Goal: Task Accomplishment & Management: Manage account settings

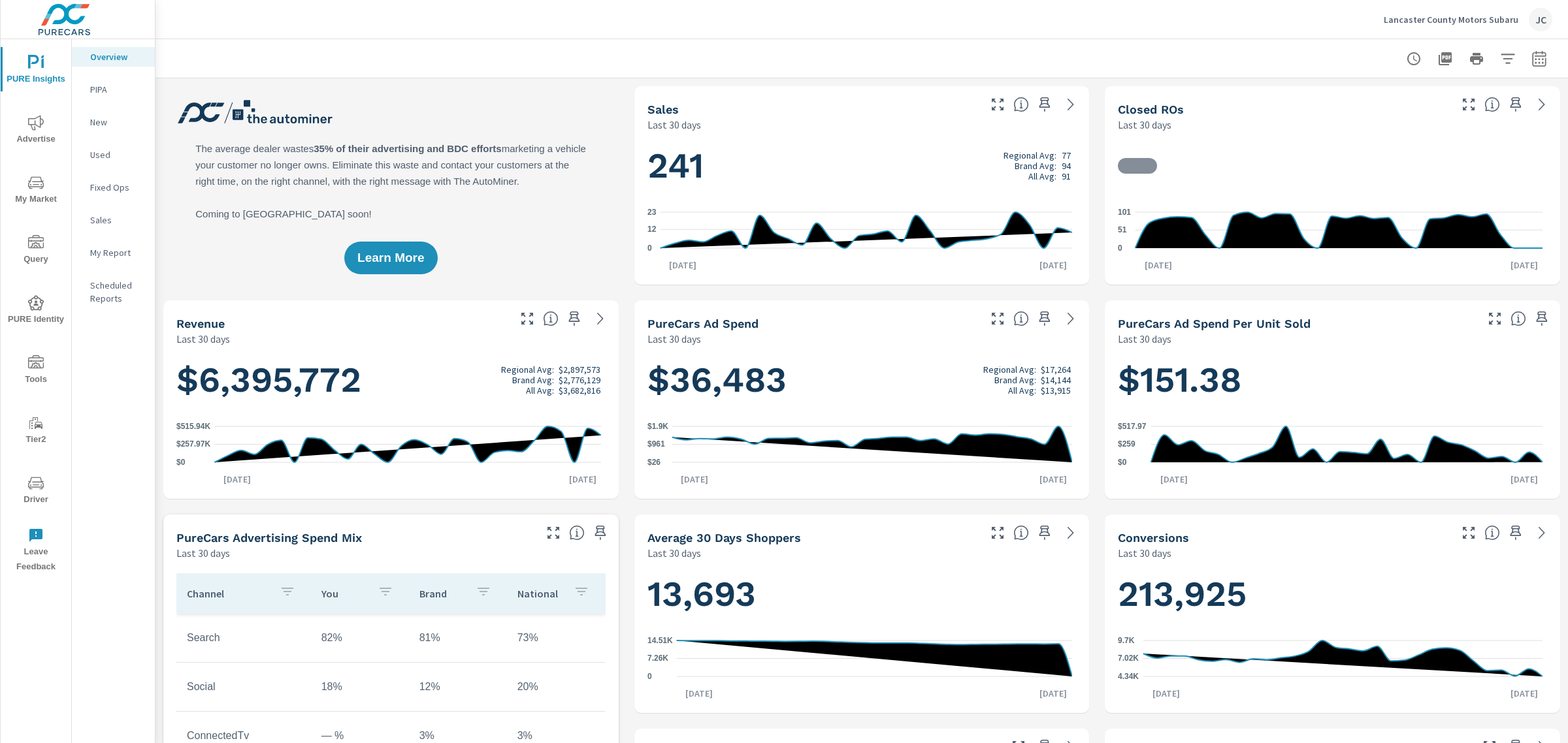
click at [1498, 17] on p "Lancaster County Motors Subaru" at bounding box center [1450, 20] width 134 height 12
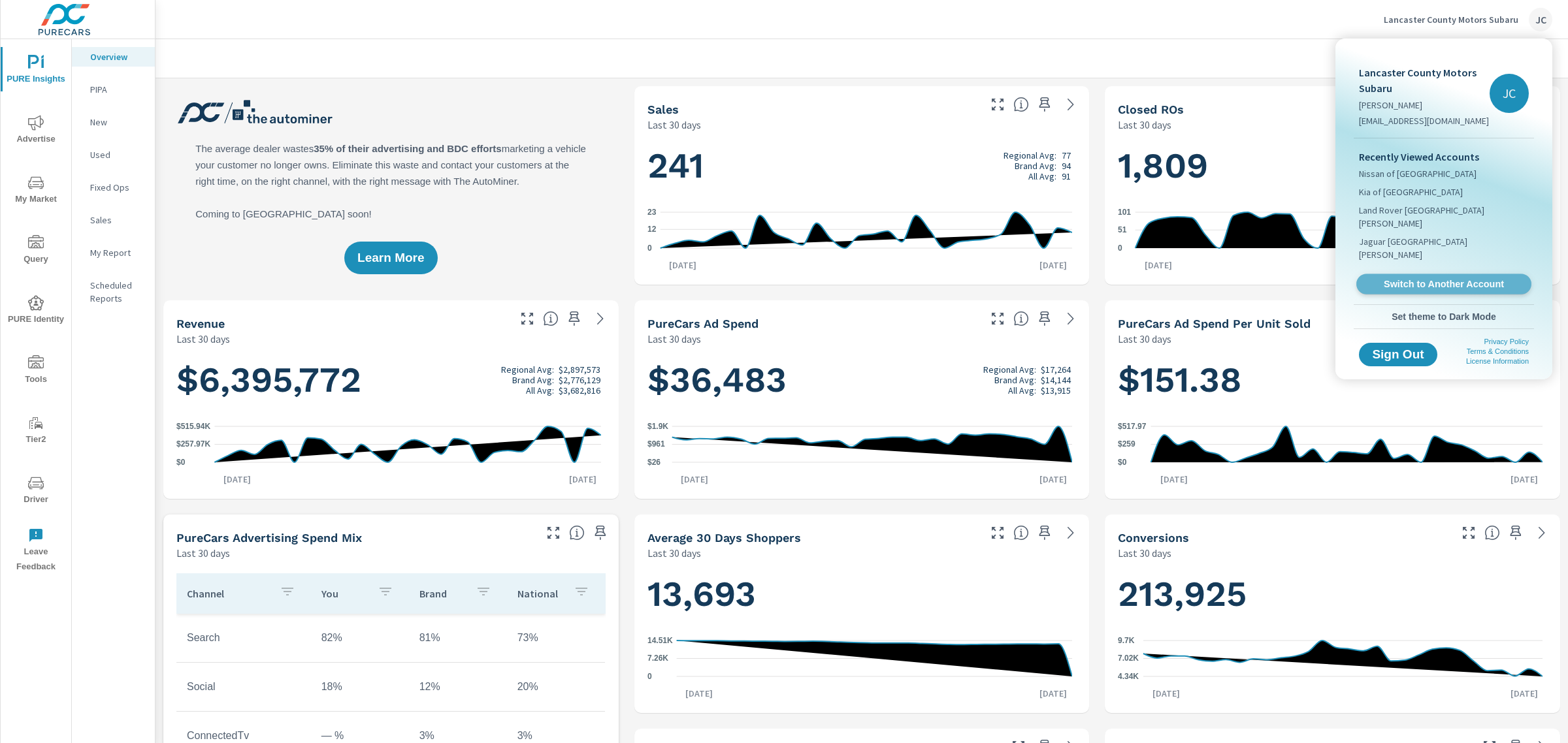
click at [1411, 278] on span "Switch to Another Account" at bounding box center [1443, 285] width 160 height 13
